Goal: Transaction & Acquisition: Purchase product/service

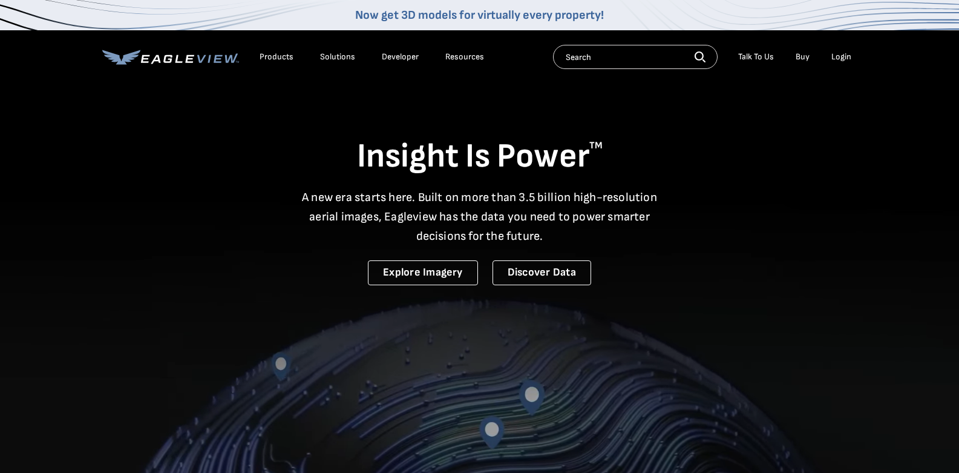
click at [844, 56] on div "Login" at bounding box center [842, 56] width 20 height 11
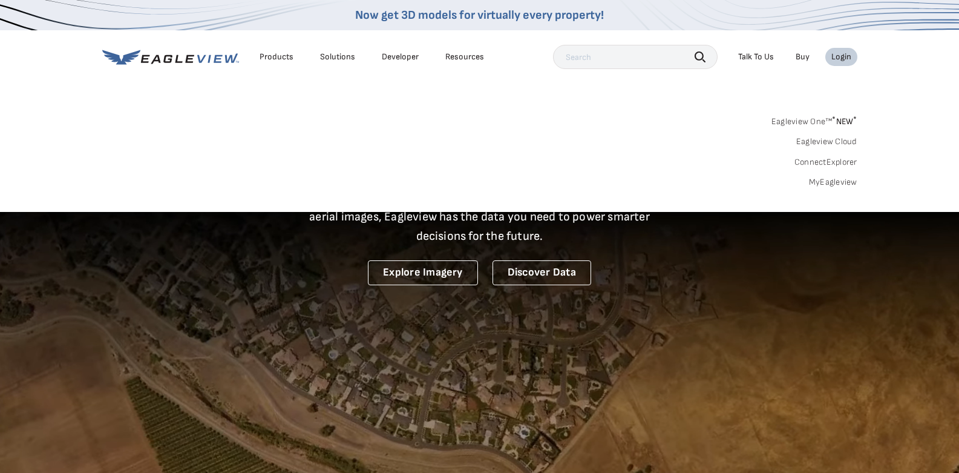
click at [838, 182] on link "MyEagleview" at bounding box center [833, 182] width 48 height 11
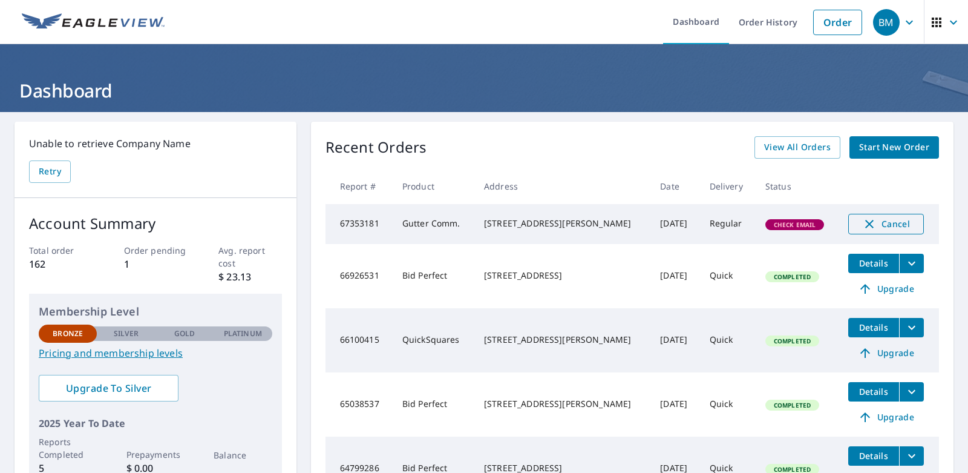
click at [863, 220] on icon "button" at bounding box center [870, 224] width 15 height 15
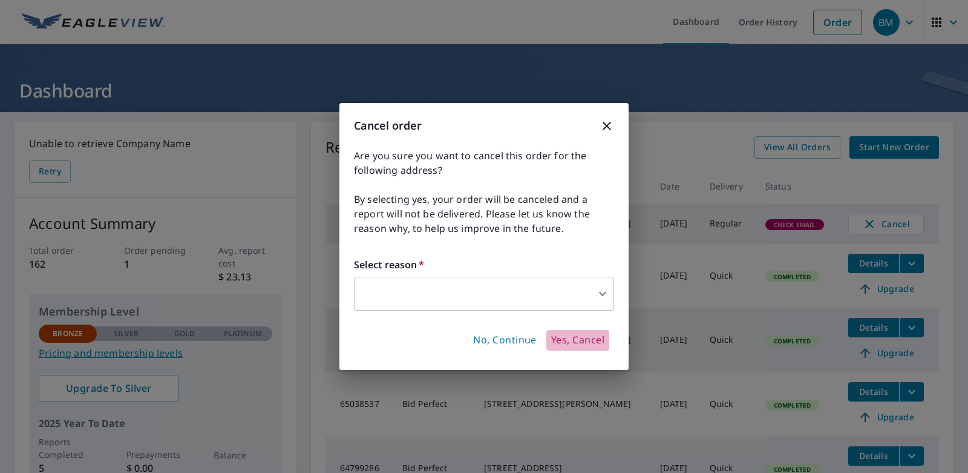
click at [576, 341] on span "Yes, Cancel" at bounding box center [577, 340] width 53 height 13
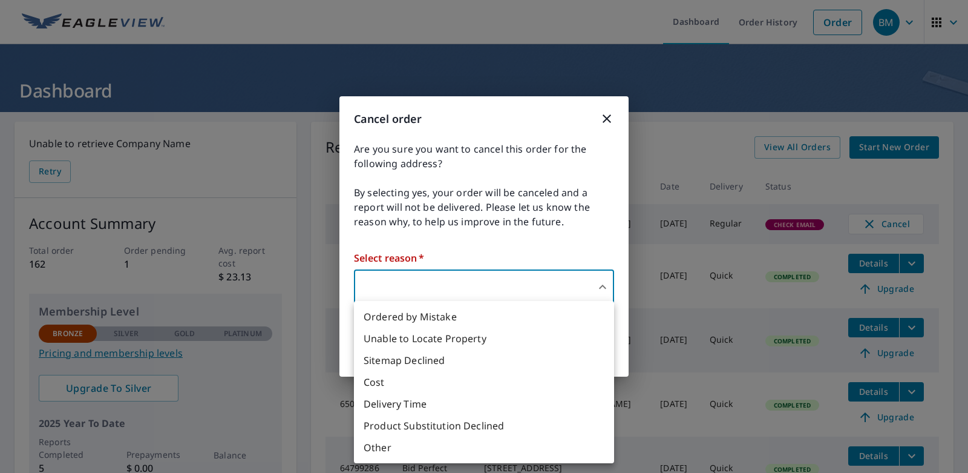
click at [605, 287] on body "BM BM Dashboard Order History Order BM Dashboard Unable to retrieve Company Nam…" at bounding box center [484, 236] width 968 height 473
click at [436, 317] on li "Ordered by Mistake" at bounding box center [484, 317] width 260 height 22
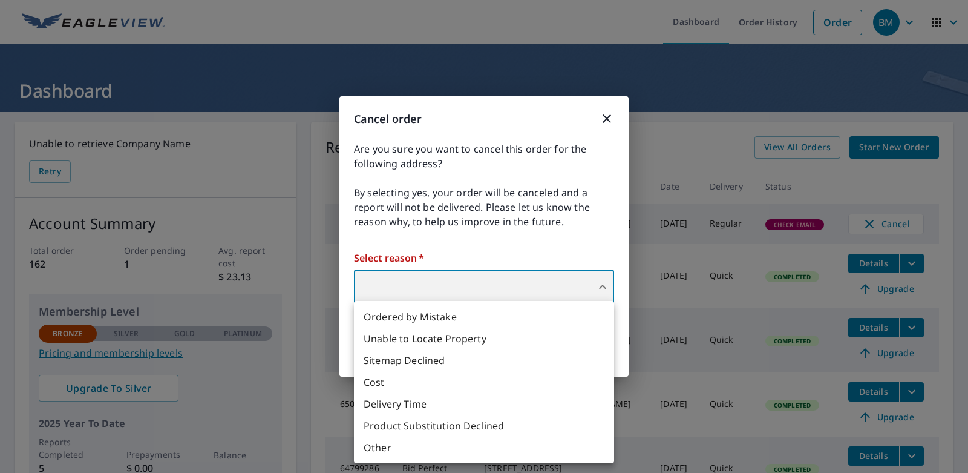
type input "30"
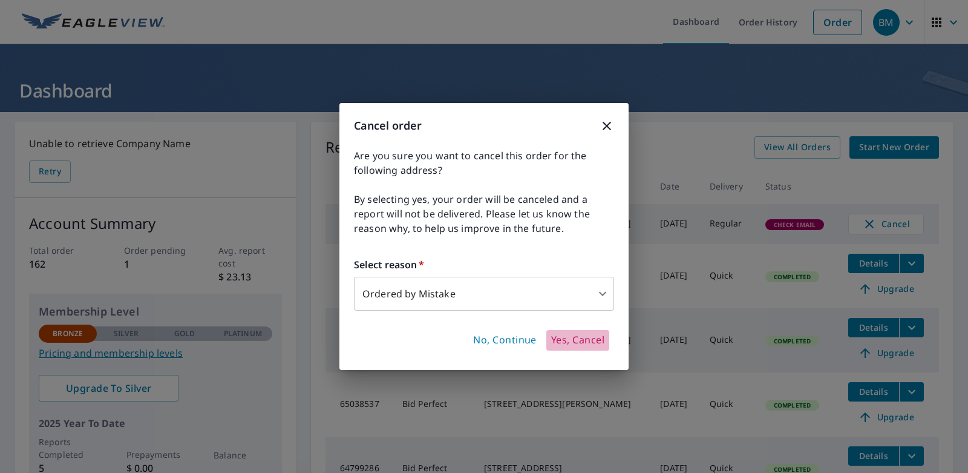
click at [586, 339] on span "Yes, Cancel" at bounding box center [577, 340] width 53 height 13
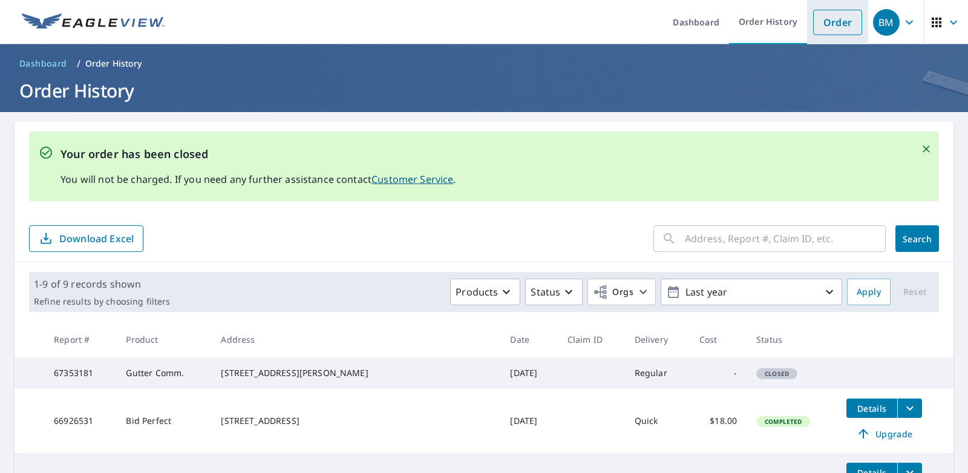
click at [827, 24] on link "Order" at bounding box center [838, 22] width 49 height 25
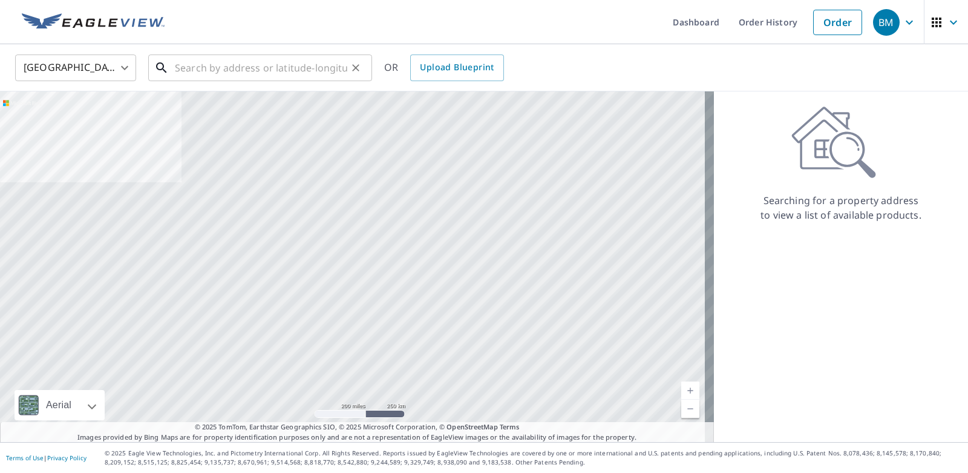
click at [177, 69] on input "text" at bounding box center [261, 68] width 173 height 34
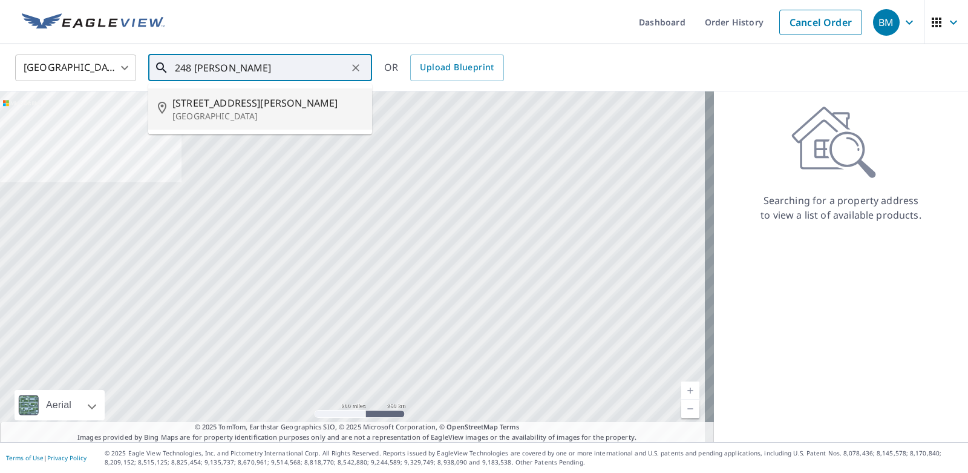
click at [219, 102] on span "248 Kennedy Ave" at bounding box center [268, 103] width 190 height 15
type input "248 Kennedy Ave Louisville, KY 40206"
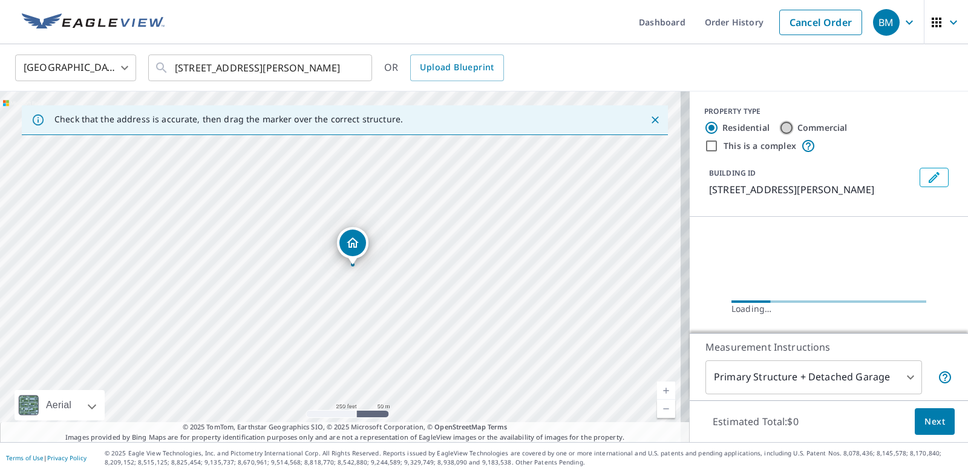
click at [780, 125] on input "Commercial" at bounding box center [787, 127] width 15 height 15
radio input "true"
type input "4"
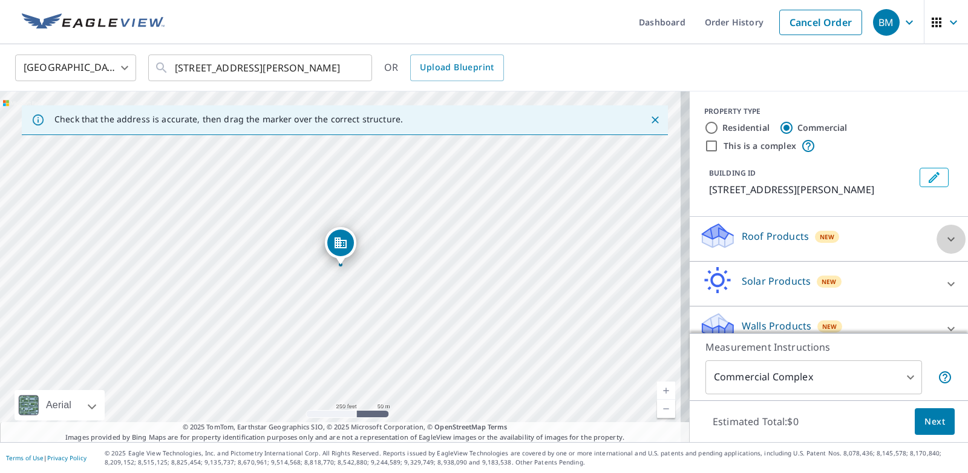
click at [948, 240] on icon at bounding box center [951, 239] width 7 height 4
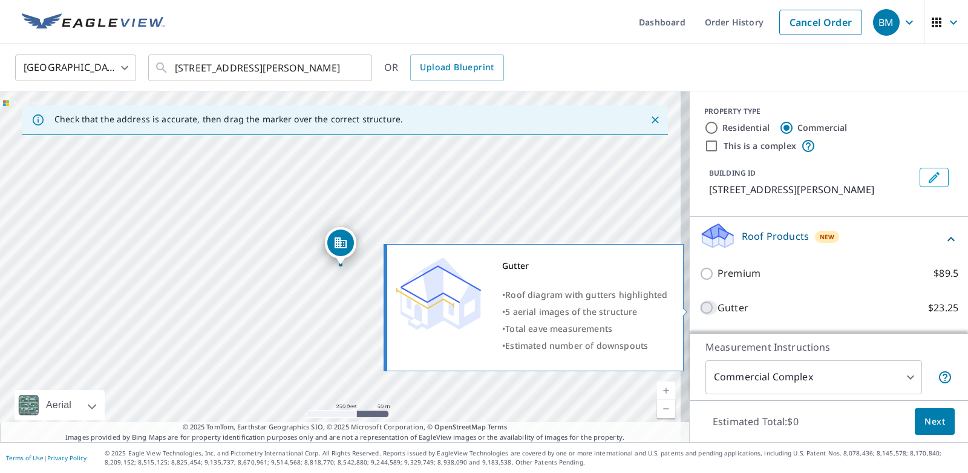
click at [700, 307] on input "Gutter $23.25" at bounding box center [709, 307] width 18 height 15
checkbox input "true"
type input "2"
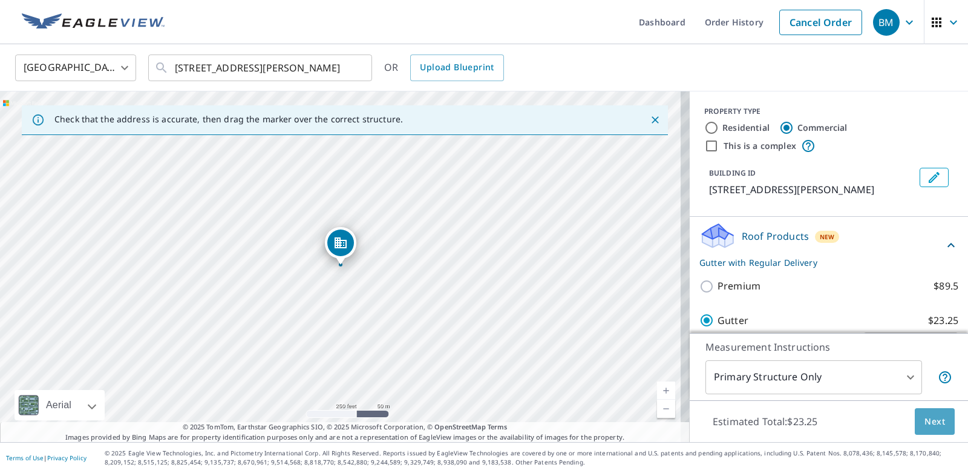
click at [930, 424] on span "Next" at bounding box center [935, 421] width 21 height 15
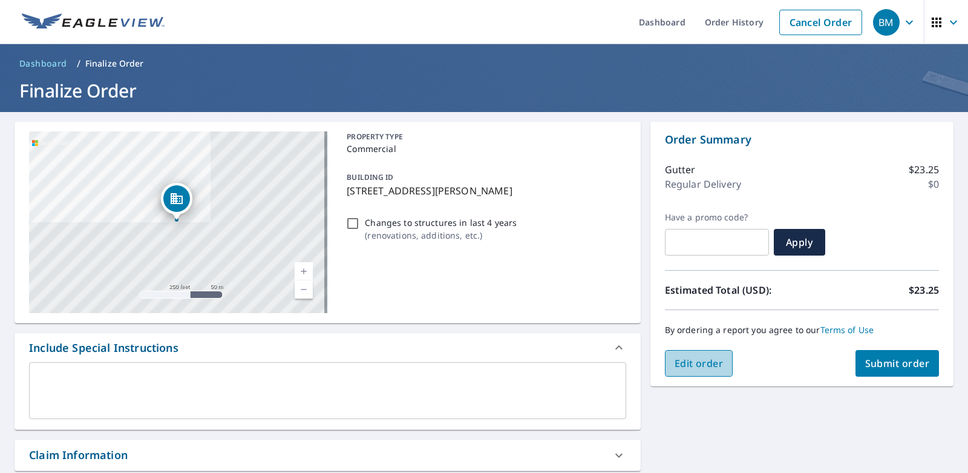
click at [692, 361] on span "Edit order" at bounding box center [699, 363] width 49 height 13
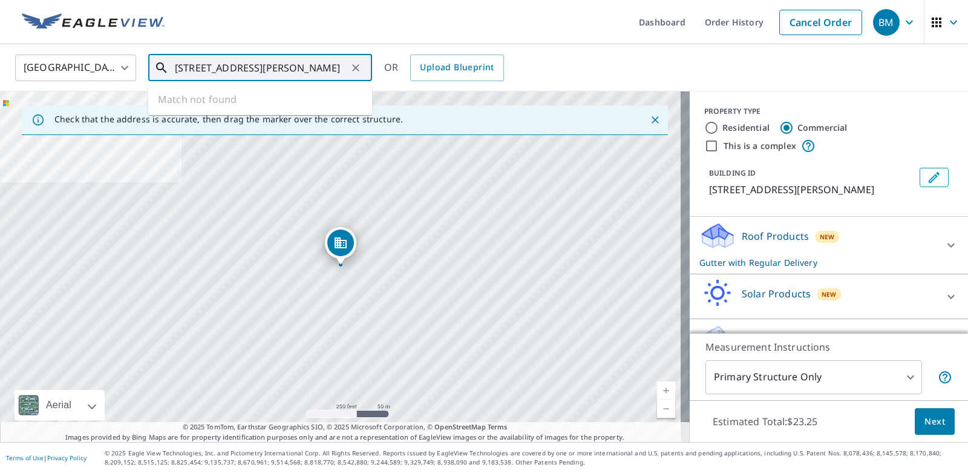
click at [347, 62] on input "248 Kennedy Ave Louisville, KY 40206" at bounding box center [261, 68] width 173 height 34
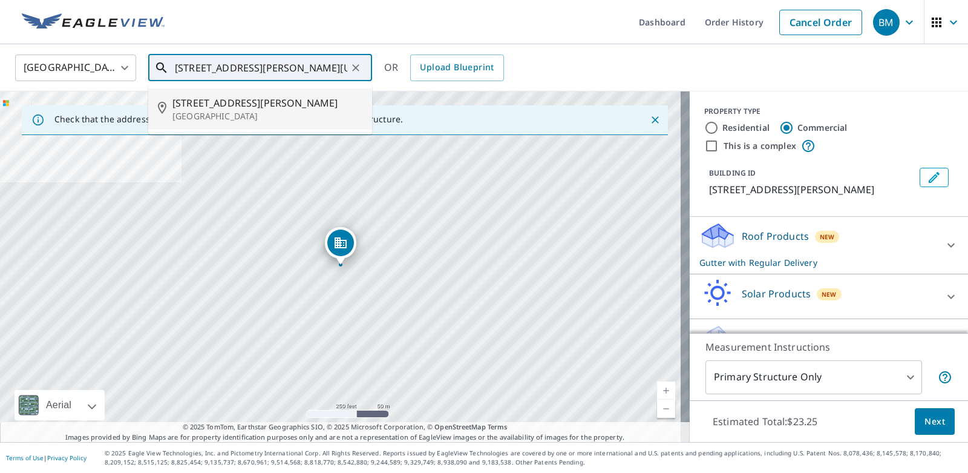
click at [237, 117] on p "Louisville, OH 44641" at bounding box center [268, 116] width 190 height 12
type input "248 Kennedy St Louisville, OH 44641"
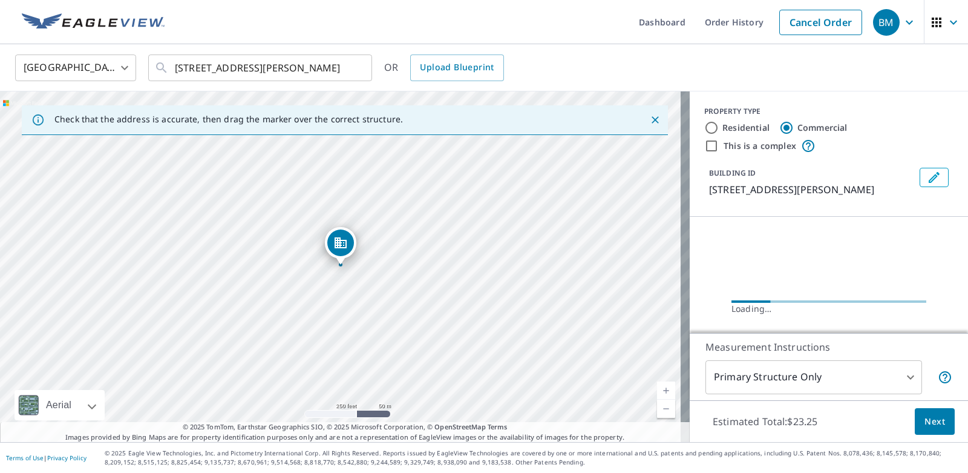
click at [856, 252] on div "Loading…" at bounding box center [829, 308] width 278 height 182
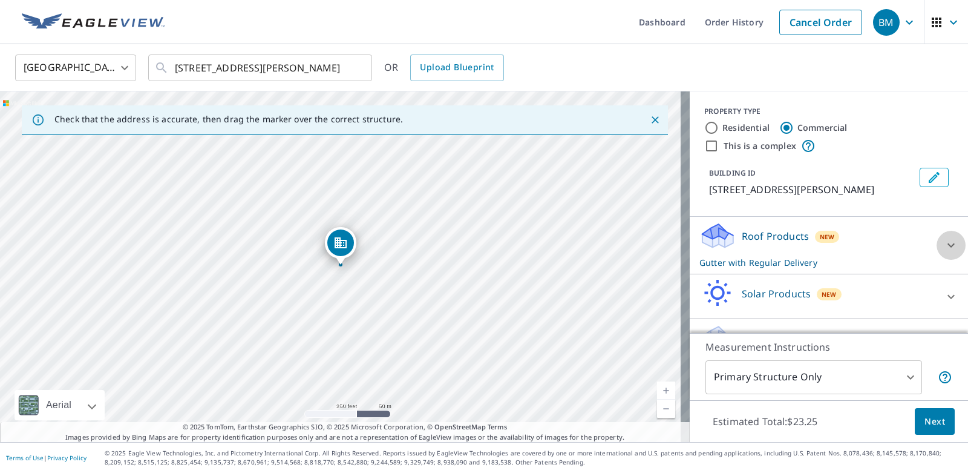
click at [948, 245] on icon at bounding box center [951, 245] width 7 height 4
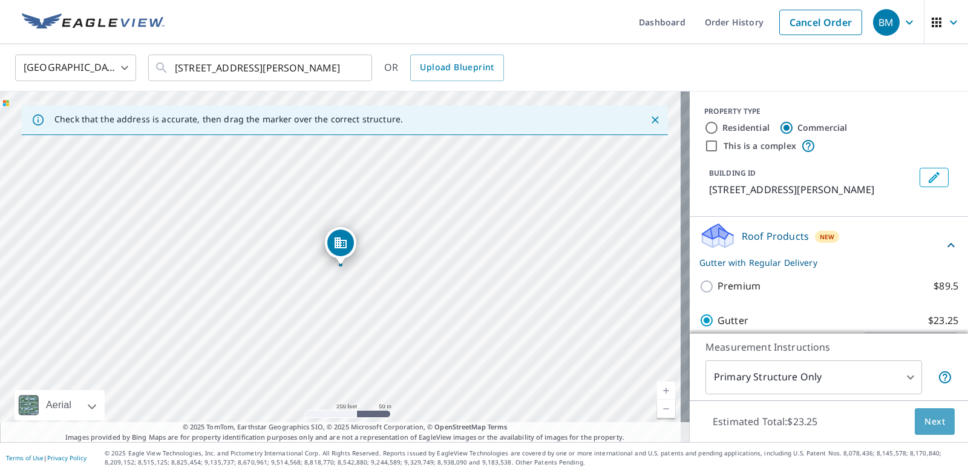
click at [927, 424] on span "Next" at bounding box center [935, 421] width 21 height 15
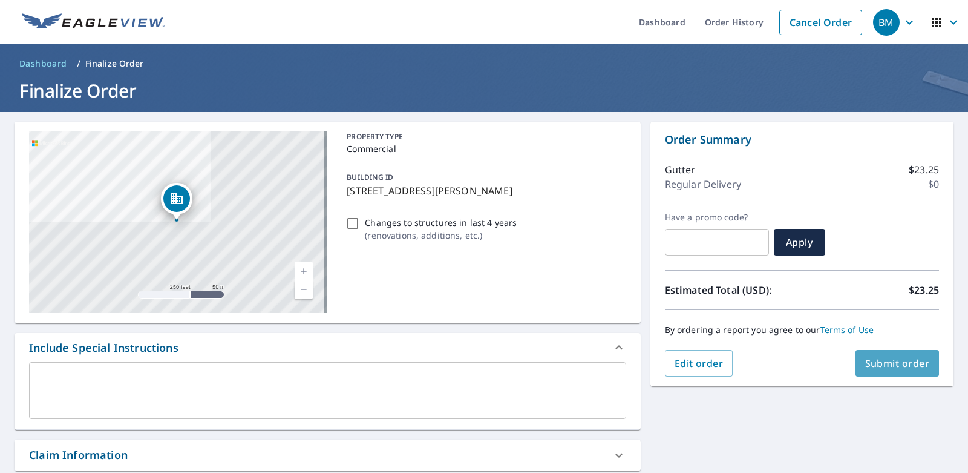
click at [895, 364] on span "Submit order" at bounding box center [898, 363] width 65 height 13
checkbox input "true"
